Goal: Task Accomplishment & Management: Use online tool/utility

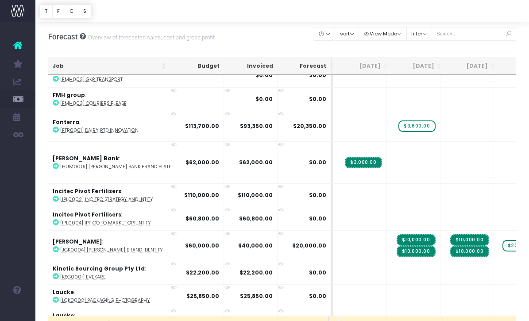
scroll to position [916, 207]
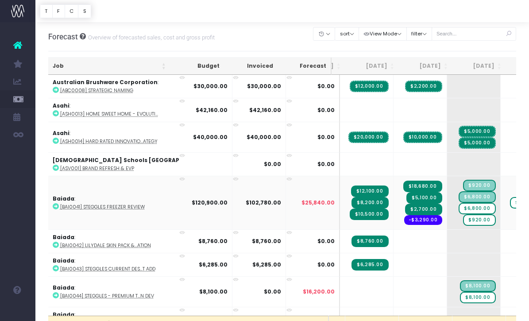
scroll to position [0, 42]
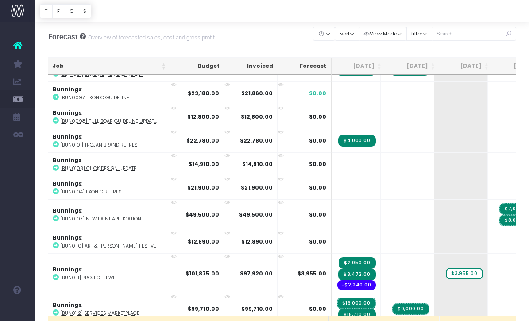
scroll to position [392, 53]
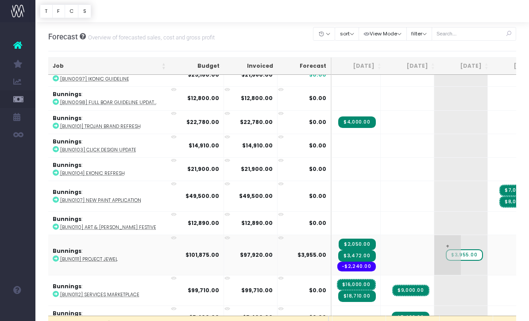
click at [445, 254] on span "$3,955.00" at bounding box center [463, 254] width 37 height 11
click at [445, 253] on span "$3,955.00" at bounding box center [463, 254] width 37 height 11
click at [85, 257] on abbr "[BUN0111] Project Jewel" at bounding box center [88, 259] width 57 height 7
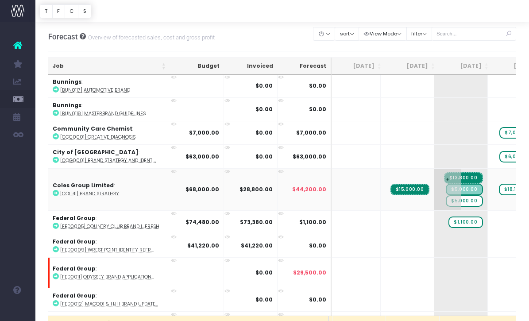
scroll to position [725, 53]
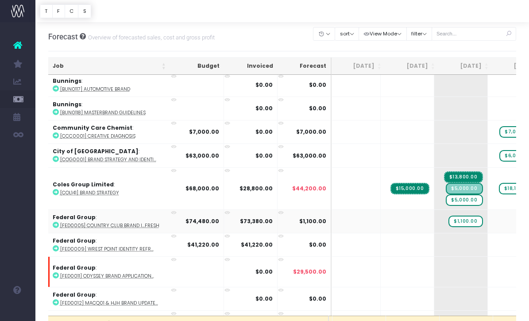
click at [91, 223] on abbr "[FED0005] Country Club Brand I...fresh" at bounding box center [109, 225] width 99 height 7
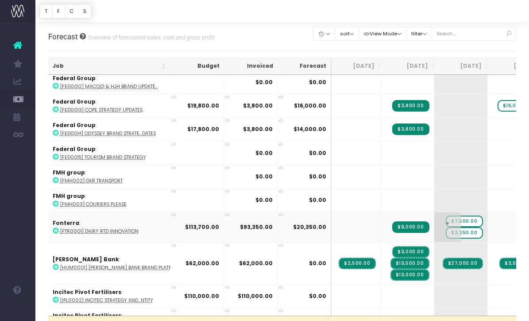
scroll to position [961, 53]
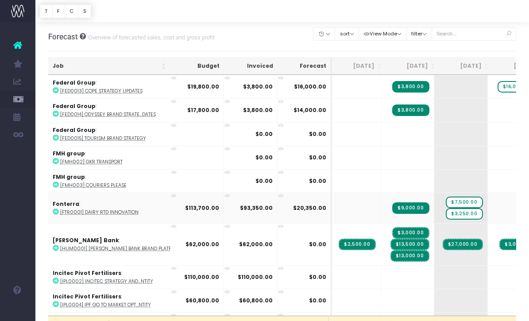
click at [107, 209] on abbr "[FTR0001] Dairy RTD innovation" at bounding box center [99, 212] width 78 height 7
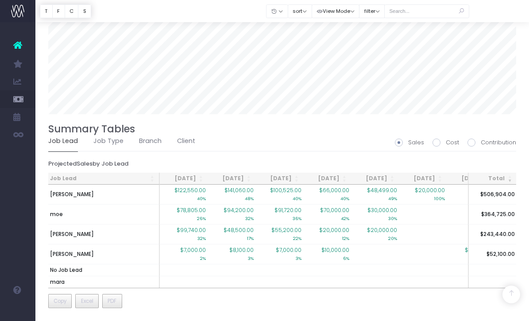
scroll to position [585, 0]
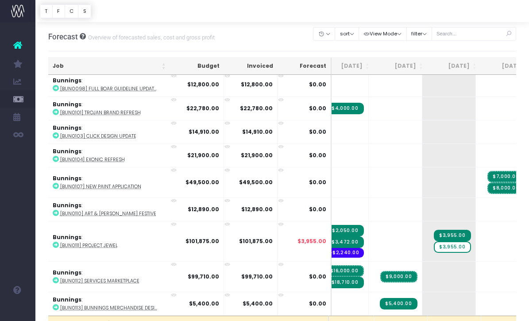
scroll to position [413, 65]
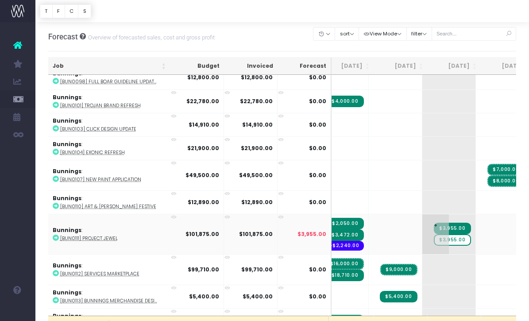
click at [433, 239] on span "$3,955.00" at bounding box center [451, 239] width 37 height 11
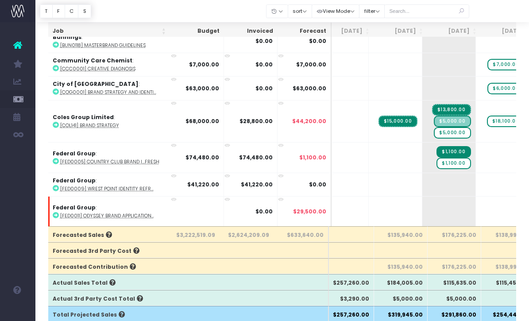
scroll to position [709, 65]
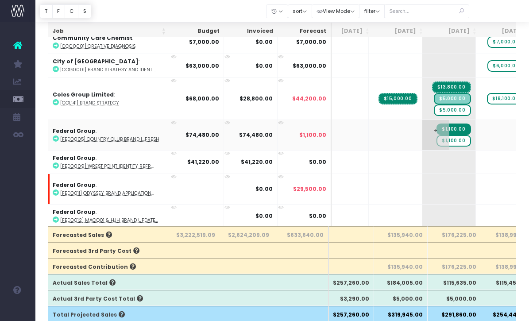
click at [436, 138] on span "$1,100.00" at bounding box center [453, 140] width 34 height 11
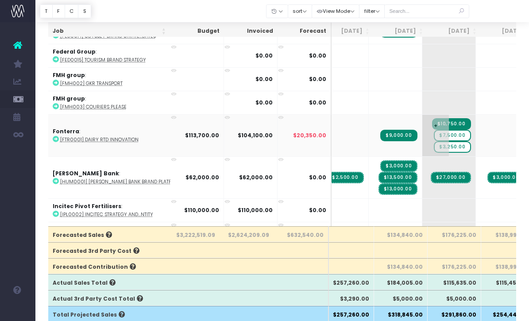
click at [433, 135] on span "$7,500.00" at bounding box center [451, 135] width 37 height 11
click at [433, 130] on span "$7,500.00" at bounding box center [451, 135] width 37 height 11
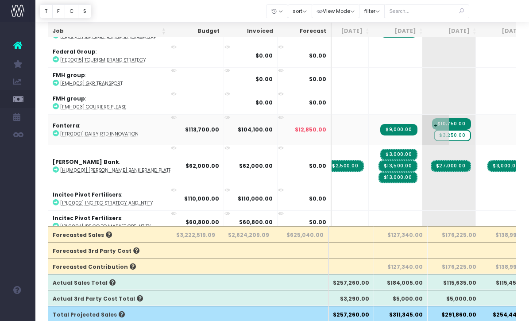
click at [433, 134] on span "$3,250.00" at bounding box center [451, 135] width 37 height 11
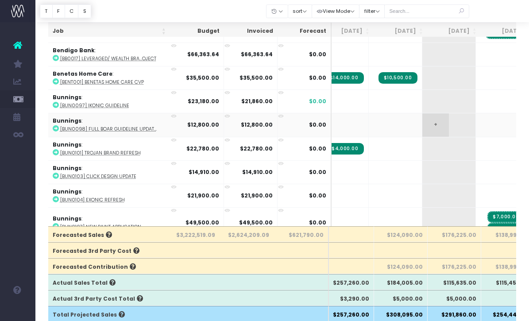
scroll to position [272, 65]
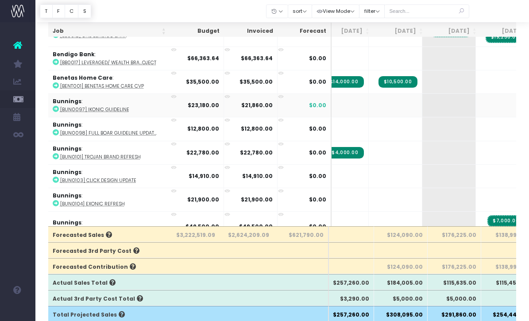
click at [110, 109] on abbr "[BUN0097] Ikonic guideline" at bounding box center [94, 109] width 69 height 7
click at [475, 100] on span "+" at bounding box center [488, 105] width 27 height 23
click at [475, 106] on span "+" at bounding box center [488, 105] width 27 height 23
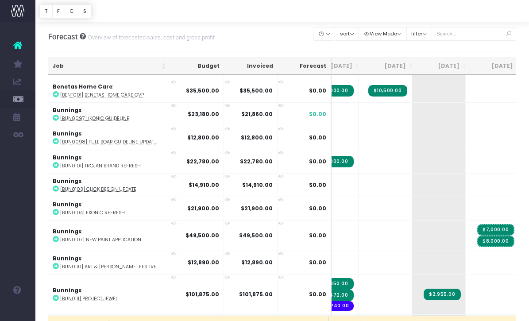
scroll to position [351, 75]
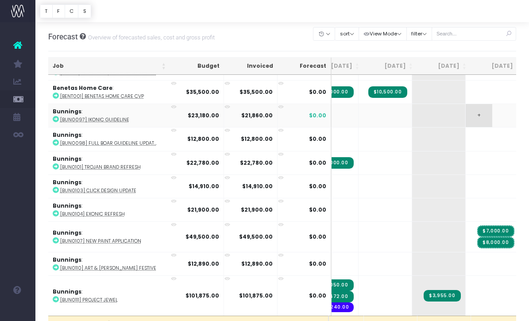
click at [465, 117] on span "+" at bounding box center [478, 115] width 27 height 23
click at [465, 112] on span "+" at bounding box center [478, 115] width 27 height 23
click at [465, 113] on span "+" at bounding box center [478, 115] width 27 height 23
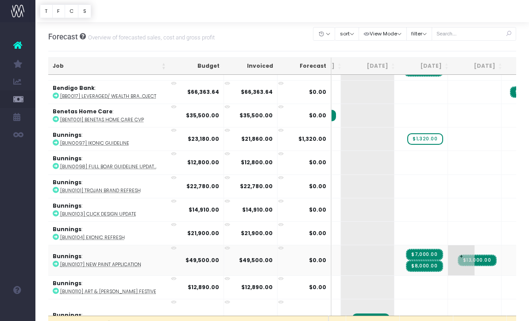
scroll to position [0, 145]
drag, startPoint x: 434, startPoint y: 259, endPoint x: 424, endPoint y: 269, distance: 14.4
